Goal: Task Accomplishment & Management: Manage account settings

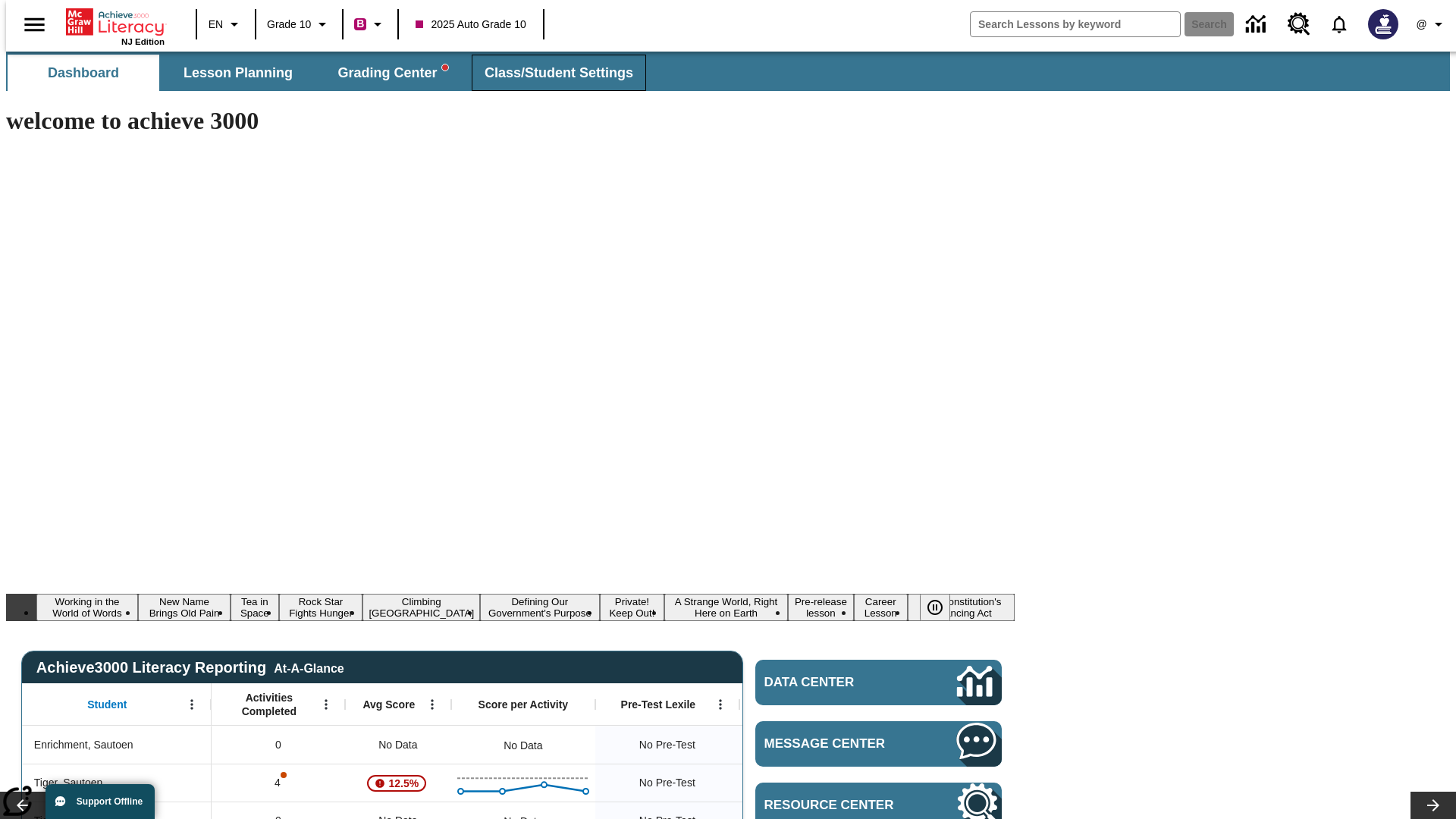
click at [551, 73] on span "Class/Student Settings" at bounding box center [559, 73] width 149 height 17
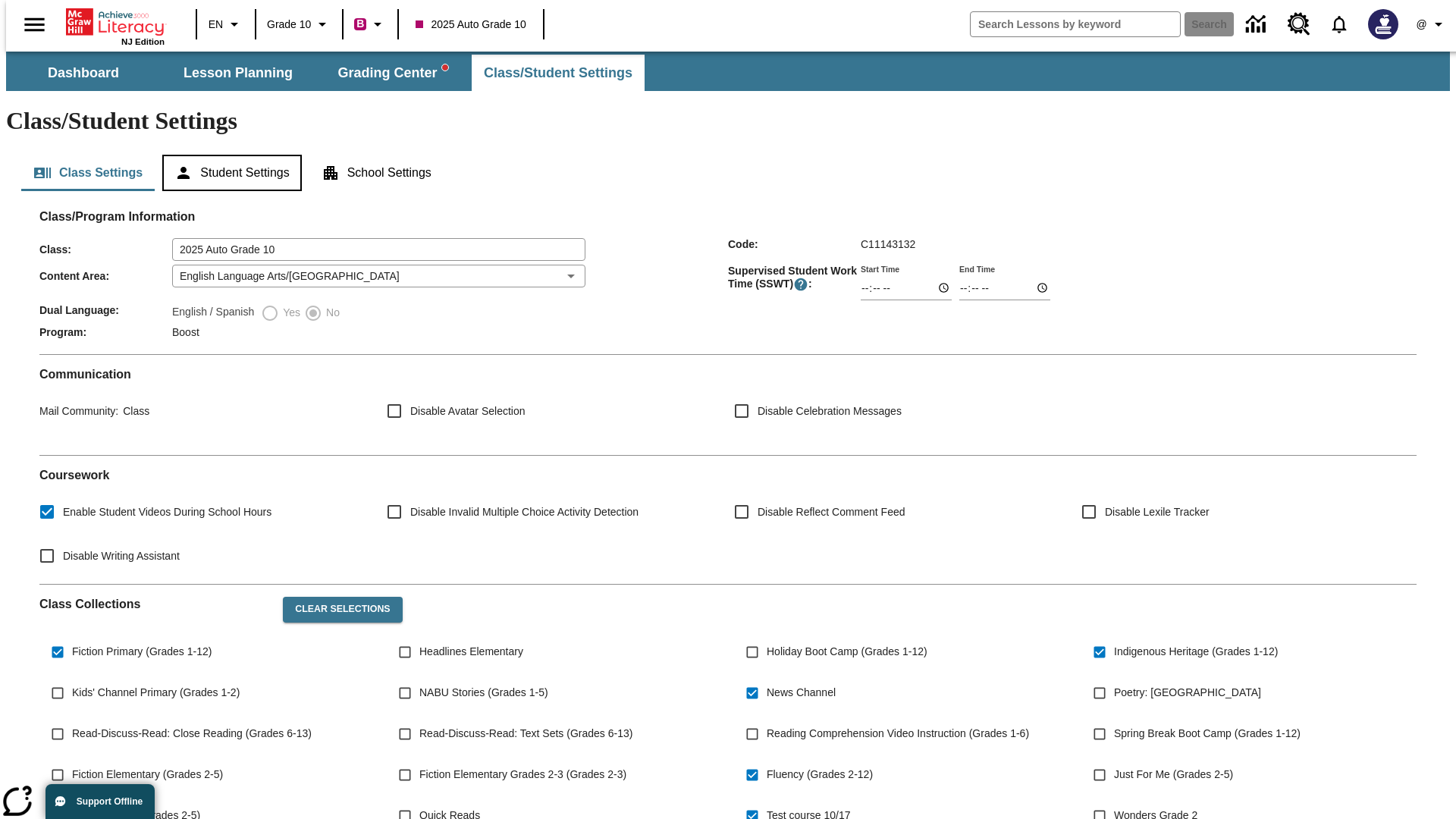
click at [228, 154] on button "Student Settings" at bounding box center [231, 172] width 139 height 36
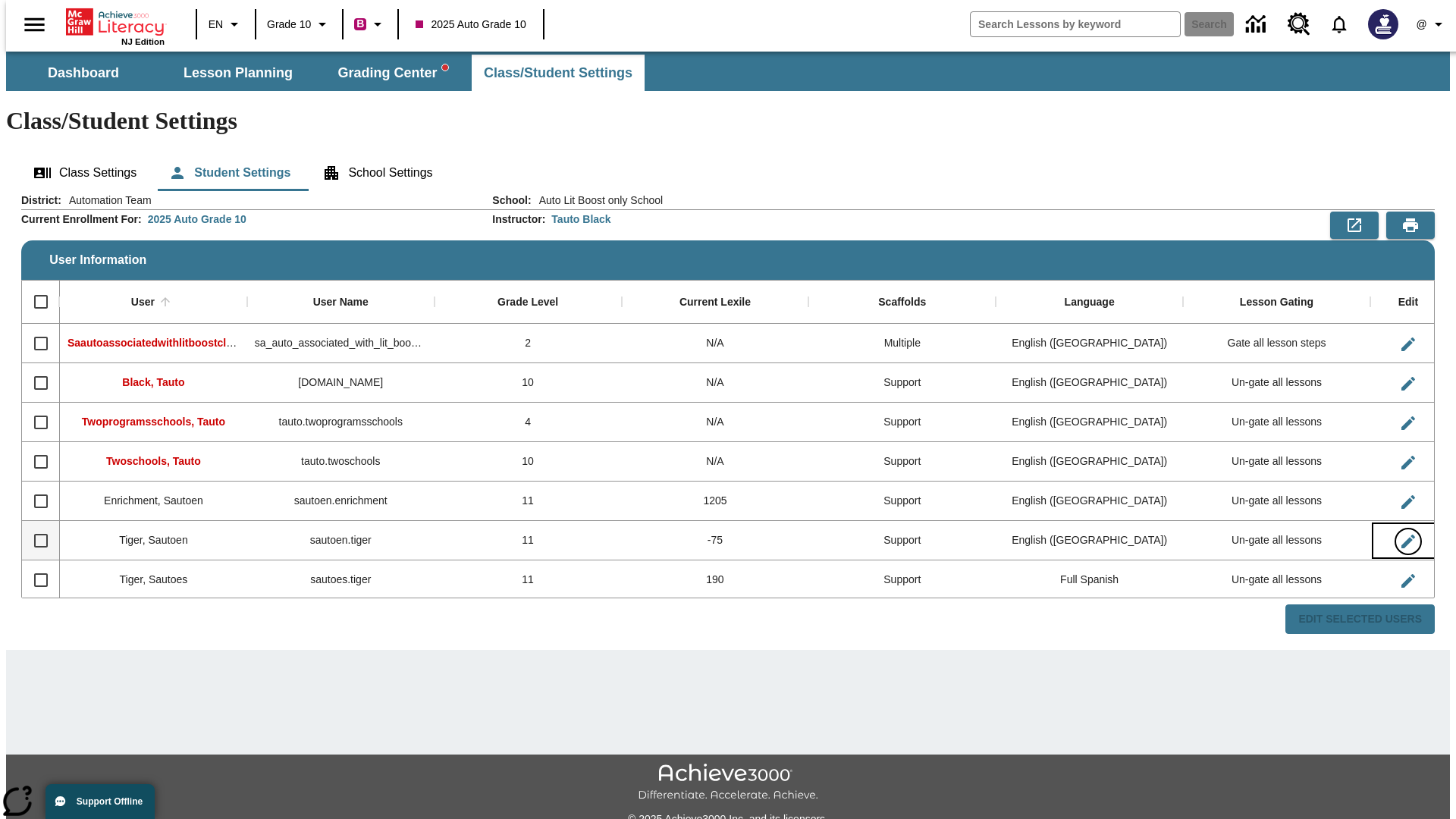
click at [1402, 534] on icon "Edit User" at bounding box center [1409, 541] width 14 height 14
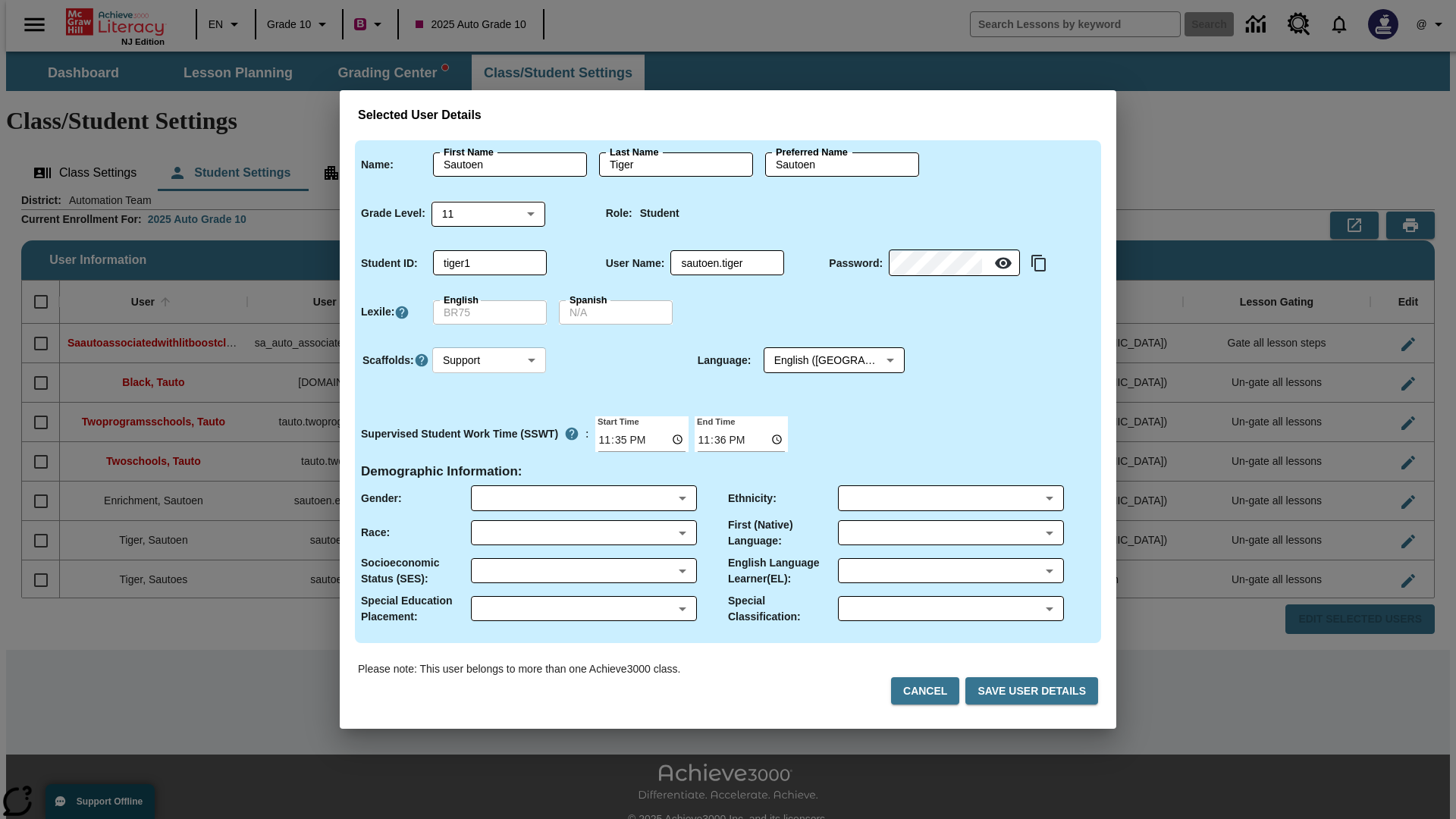
click at [489, 360] on body "Skip to main content NJ Edition EN Grade 10 B 2025 Auto Grade 10 Search 0 @ Das…" at bounding box center [728, 451] width 1444 height 800
click at [489, 416] on li "Support" at bounding box center [489, 416] width 114 height 25
click at [820, 360] on body "Skip to main content NJ Edition EN Grade 10 B 2025 Auto Grade 10 Search 0 @ Das…" at bounding box center [728, 451] width 1444 height 800
click at [489, 360] on body "Skip to main content NJ Edition EN Grade 10 B 2025 Auto Grade 10 Search 0 @ Das…" at bounding box center [728, 451] width 1444 height 800
click at [489, 441] on li "Enrichment" at bounding box center [489, 441] width 114 height 25
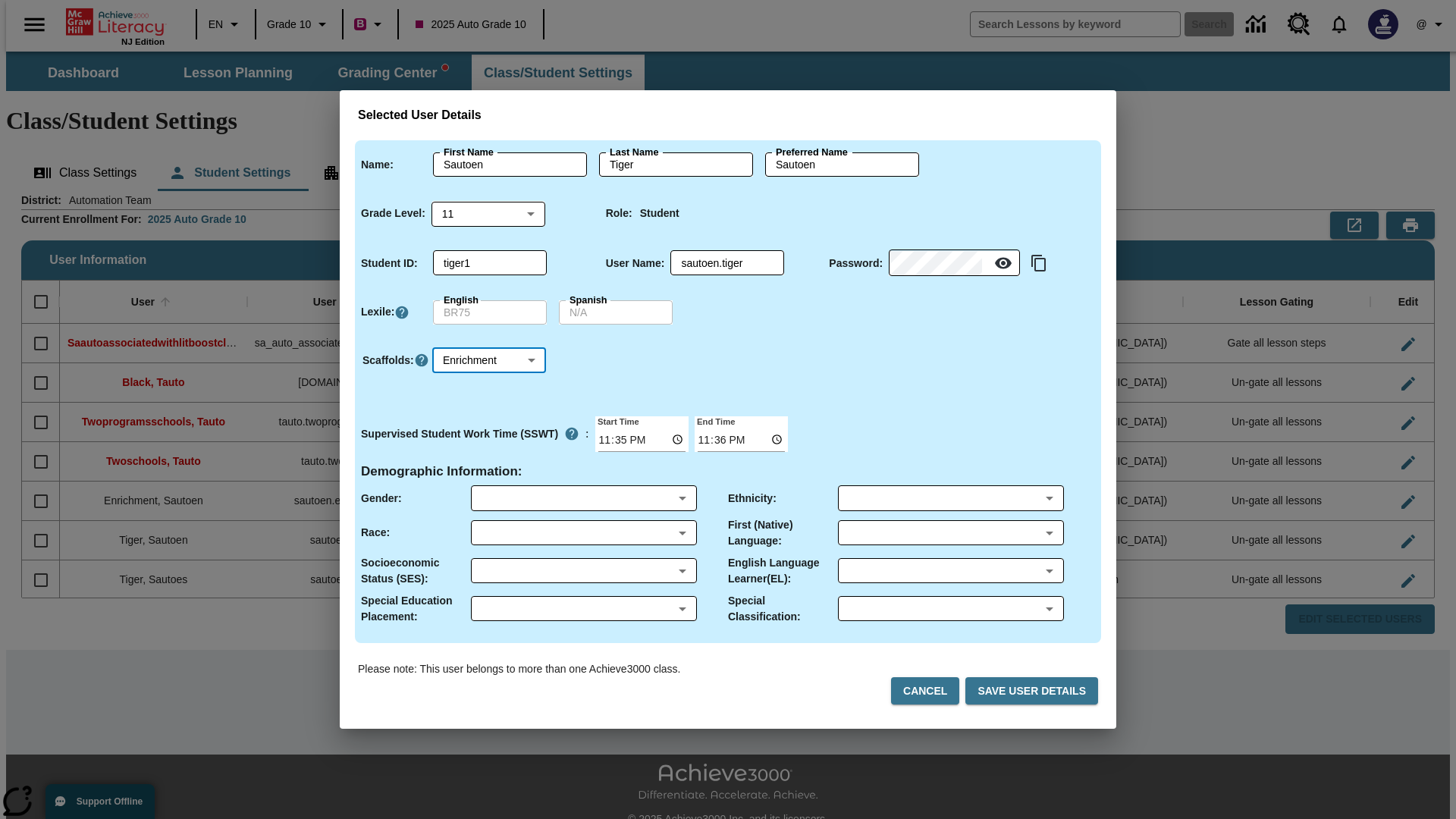
click at [489, 360] on body "Skip to main content NJ Edition EN Grade 10 B 2025 Auto Grade 10 Search 0 @ Das…" at bounding box center [728, 451] width 1444 height 800
click at [489, 391] on li "Standard" at bounding box center [489, 392] width 114 height 25
type input "0"
